Goal: Task Accomplishment & Management: Manage account settings

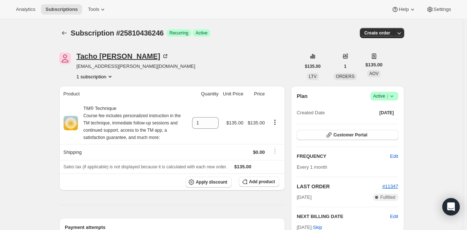
click at [89, 54] on div "Tacho Elizondo" at bounding box center [123, 56] width 93 height 7
click at [125, 56] on div "Theodore Buonocore" at bounding box center [143, 56] width 133 height 7
click at [98, 57] on div "Melissa Ryan" at bounding box center [143, 56] width 133 height 7
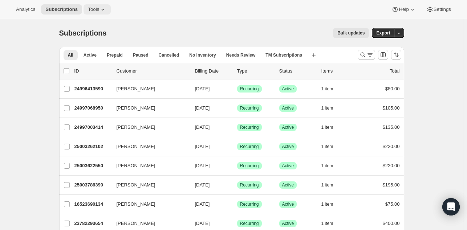
click at [99, 9] on icon at bounding box center [102, 9] width 7 height 7
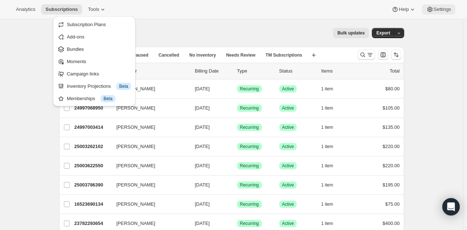
click at [435, 10] on span "Settings" at bounding box center [442, 10] width 17 height 6
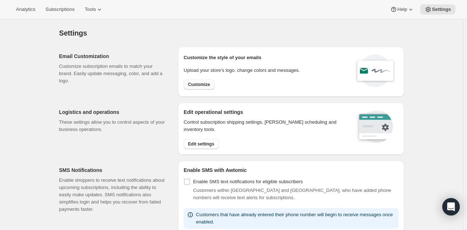
click at [199, 85] on span "Customize" at bounding box center [199, 85] width 22 height 6
select select "subscriptionMessage"
select select "5"
select select "15"
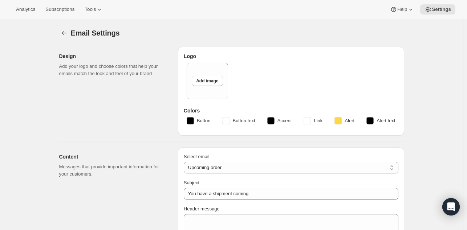
type input "Your upcoming payment"
type input "Learn TM : Online Payment"
checkbox input "false"
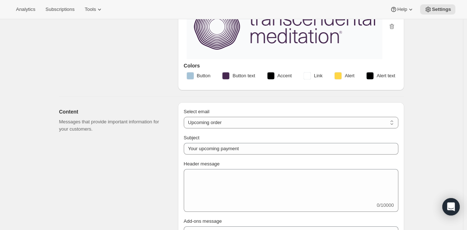
scroll to position [58, 0]
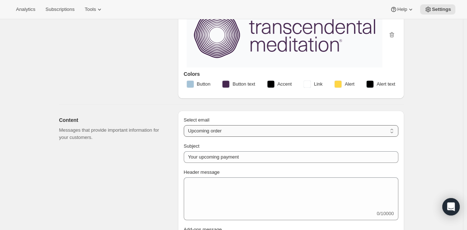
click at [191, 128] on select "New subscription Upcoming order Failed payment Delayed subscription (inventory …" at bounding box center [291, 131] width 215 height 12
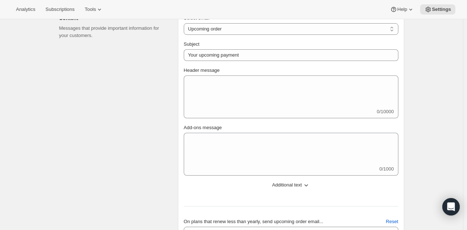
scroll to position [0, 0]
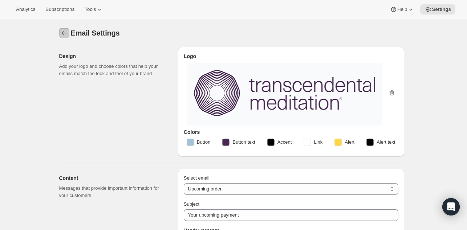
click at [64, 31] on icon "Settings" at bounding box center [64, 32] width 7 height 7
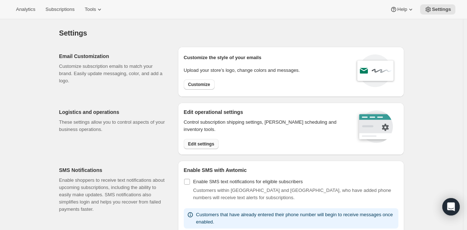
click at [198, 146] on span "Edit settings" at bounding box center [201, 144] width 26 height 6
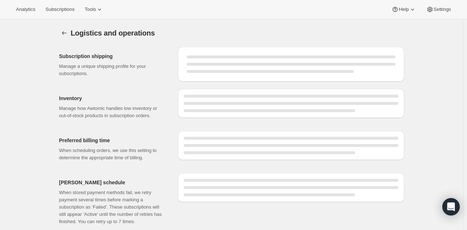
select select "DAY"
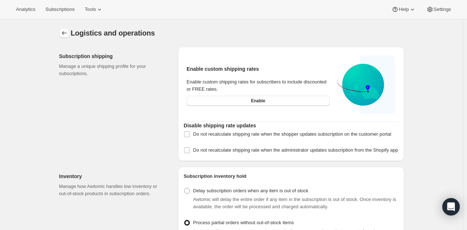
click at [68, 32] on icon "Settings" at bounding box center [64, 32] width 7 height 7
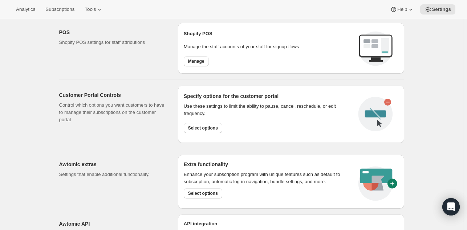
scroll to position [314, 0]
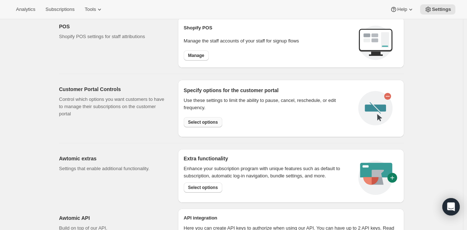
click at [206, 121] on span "Select options" at bounding box center [203, 123] width 30 height 6
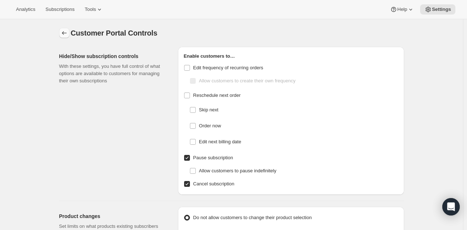
click at [67, 33] on icon "Settings" at bounding box center [64, 32] width 7 height 7
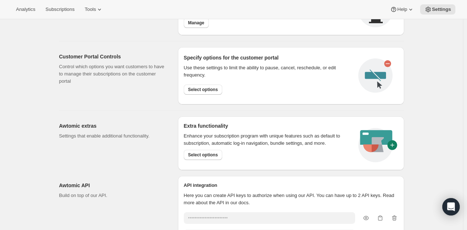
scroll to position [400, 0]
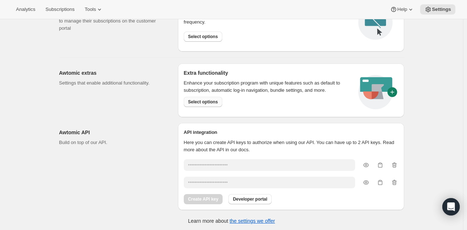
click at [205, 102] on span "Select options" at bounding box center [203, 102] width 30 height 6
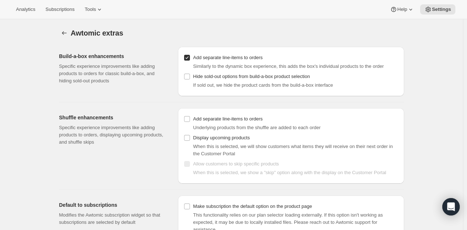
scroll to position [19, 0]
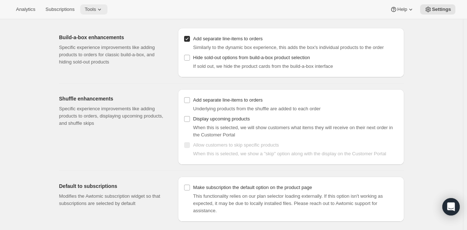
click at [100, 6] on icon at bounding box center [99, 9] width 7 height 7
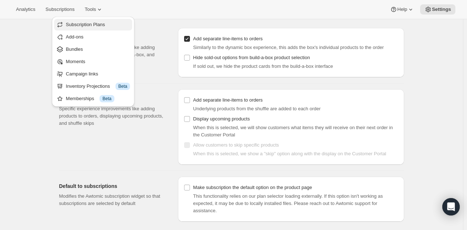
click at [95, 22] on span "Subscription Plans" at bounding box center [85, 24] width 39 height 5
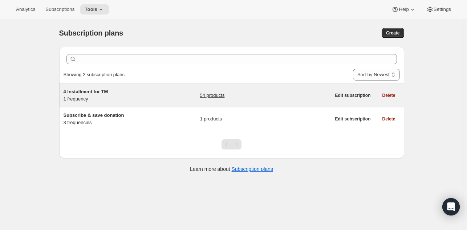
click at [98, 100] on div "4 Installment for TM 1 frequency" at bounding box center [109, 95] width 91 height 15
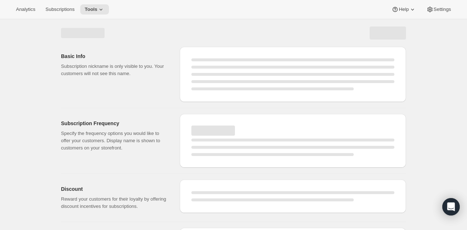
select select "WEEK"
select select "MONTH"
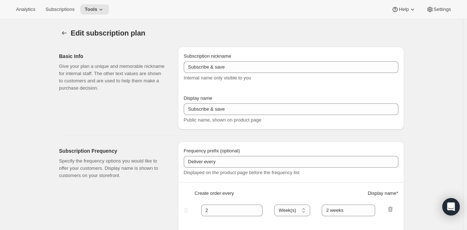
type input "4 Installment for TM"
type input "4 Installment payments"
type input "Billed every"
type input "1"
select select "MONTH"
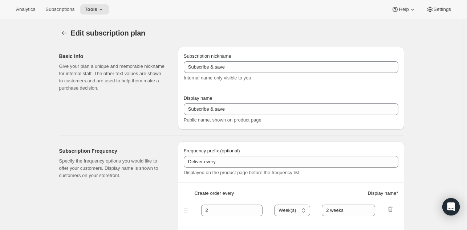
type input "1 month for 4 months"
checkbox input "true"
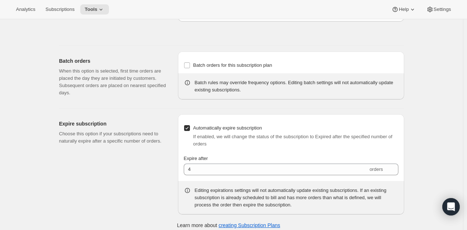
scroll to position [497, 0]
